Goal: Navigation & Orientation: Find specific page/section

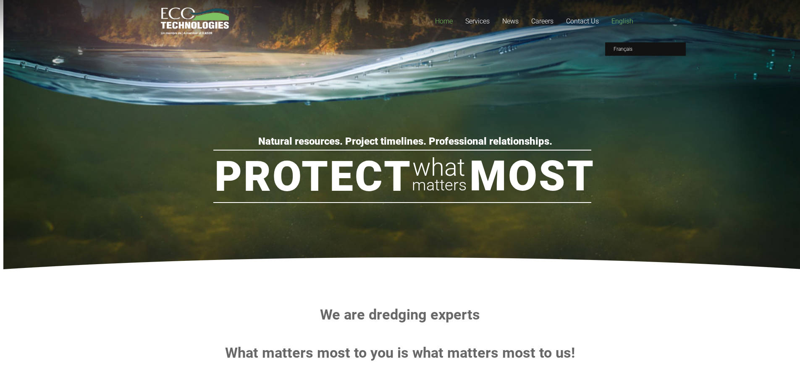
click at [626, 22] on span "English" at bounding box center [622, 21] width 22 height 8
click at [622, 46] on link "Français" at bounding box center [645, 48] width 81 height 13
